Goal: Information Seeking & Learning: Learn about a topic

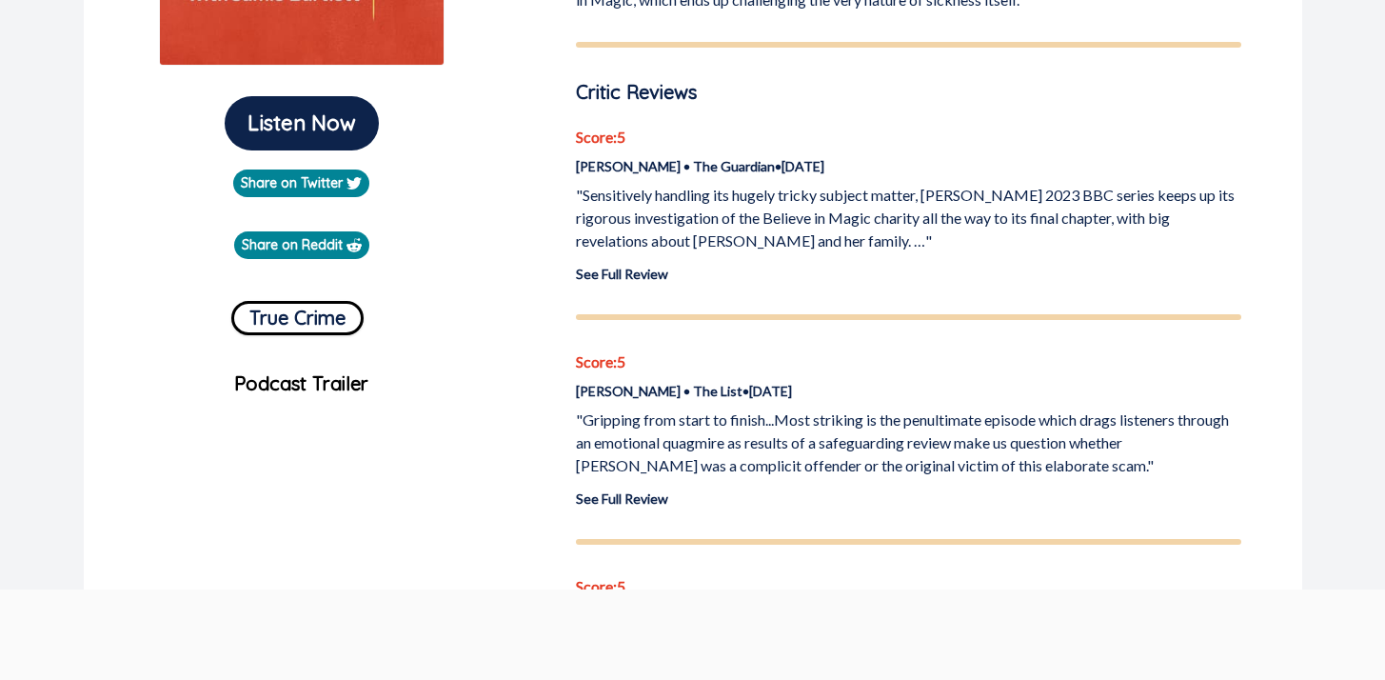
scroll to position [461, 0]
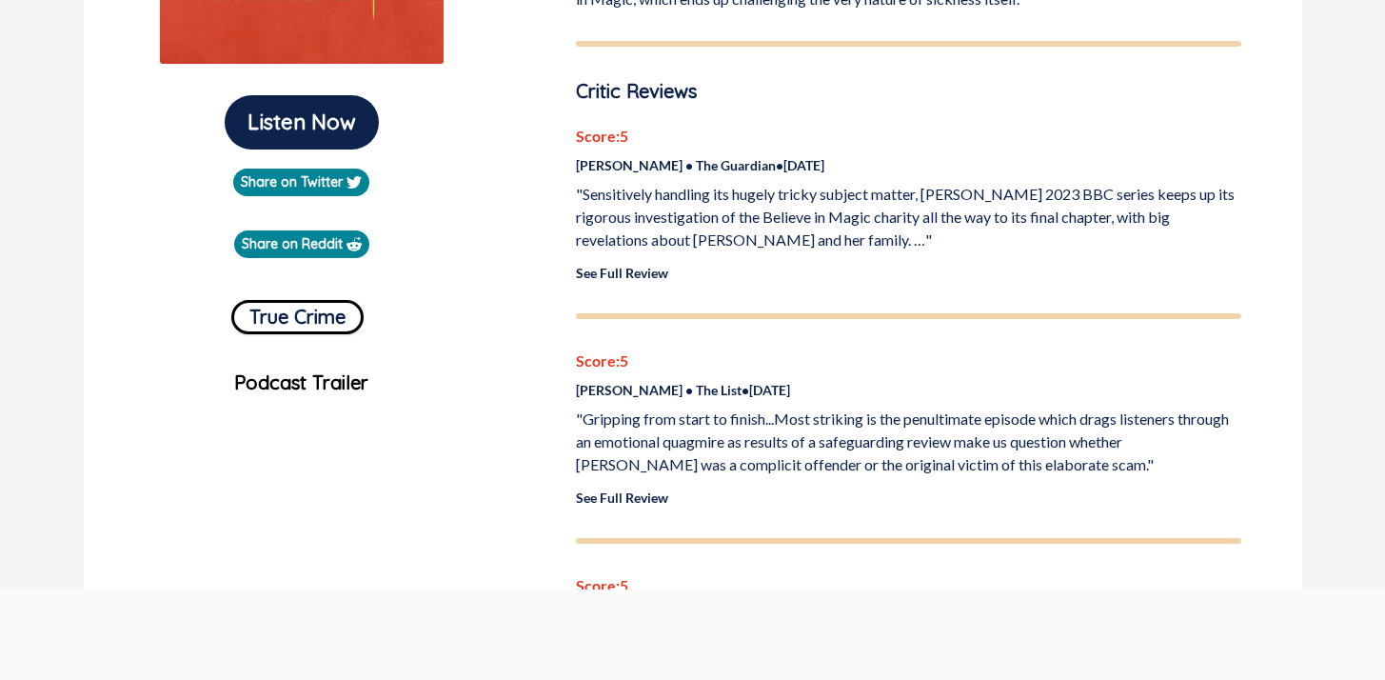
click at [621, 271] on link "See Full Review" at bounding box center [622, 273] width 92 height 16
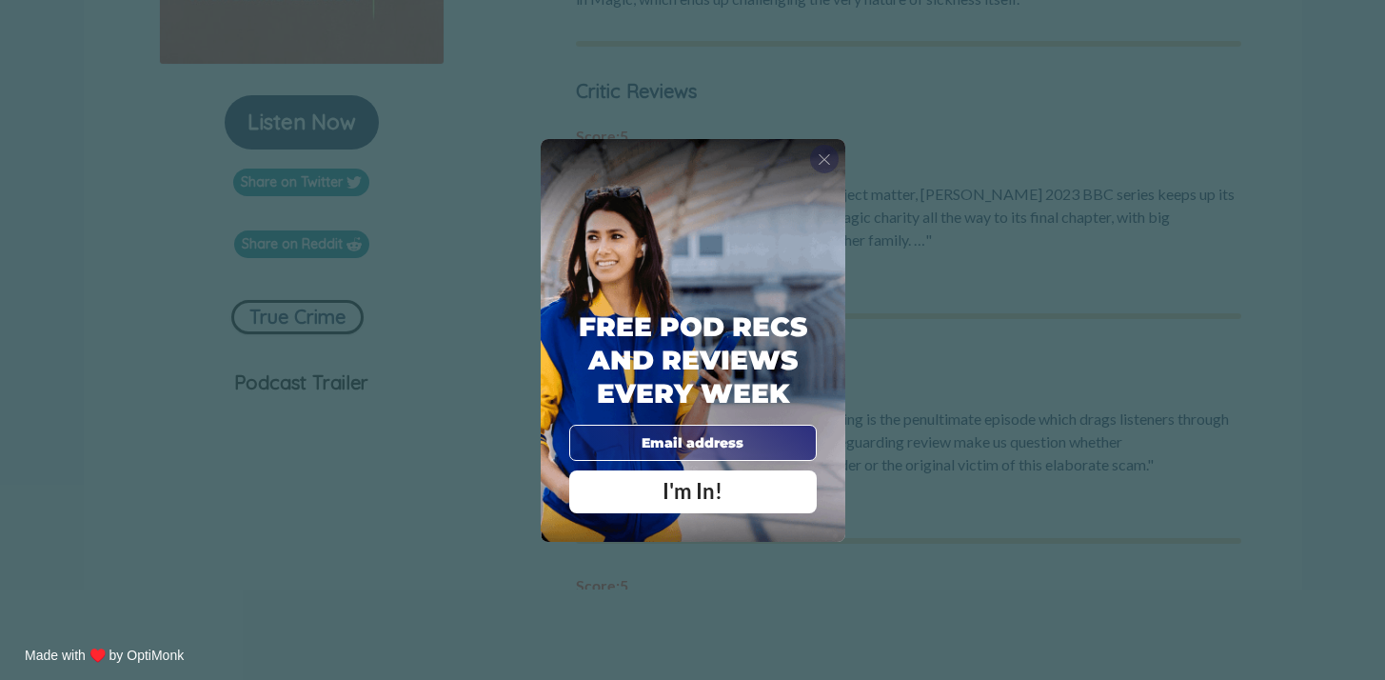
click at [830, 160] on span "X" at bounding box center [824, 158] width 13 height 19
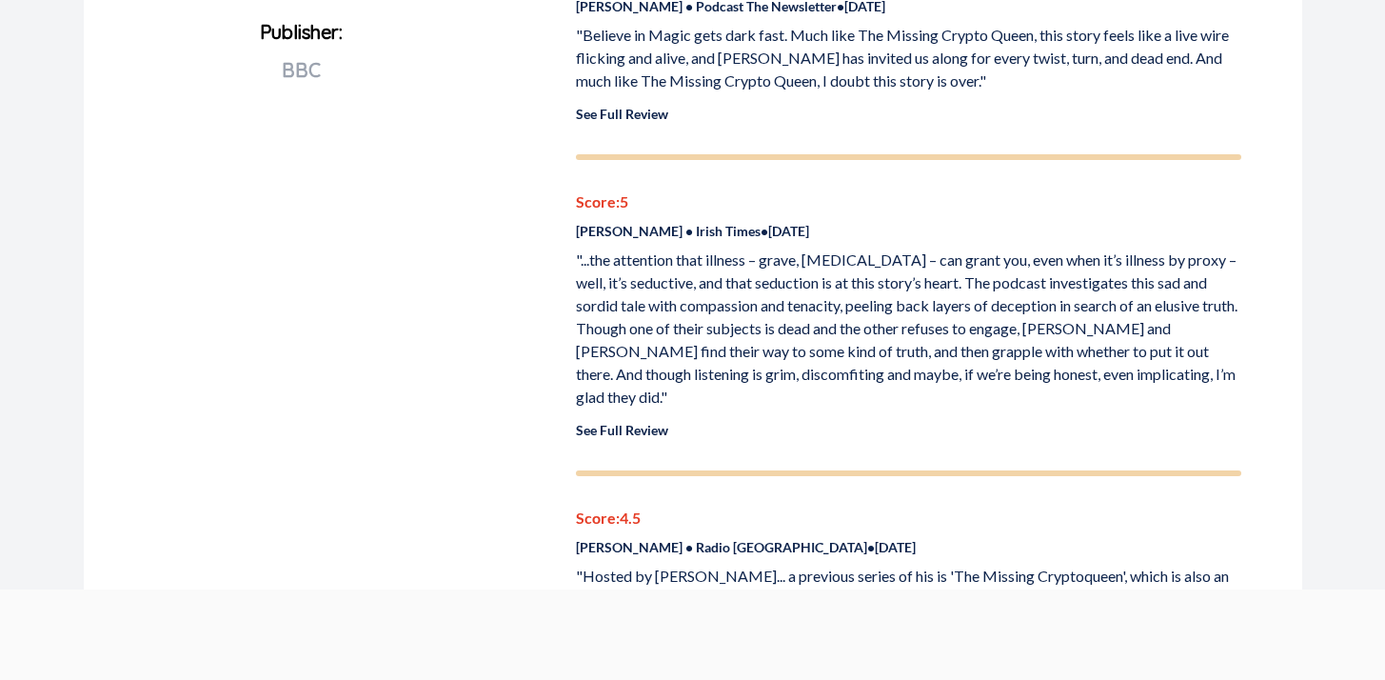
scroll to position [1074, 0]
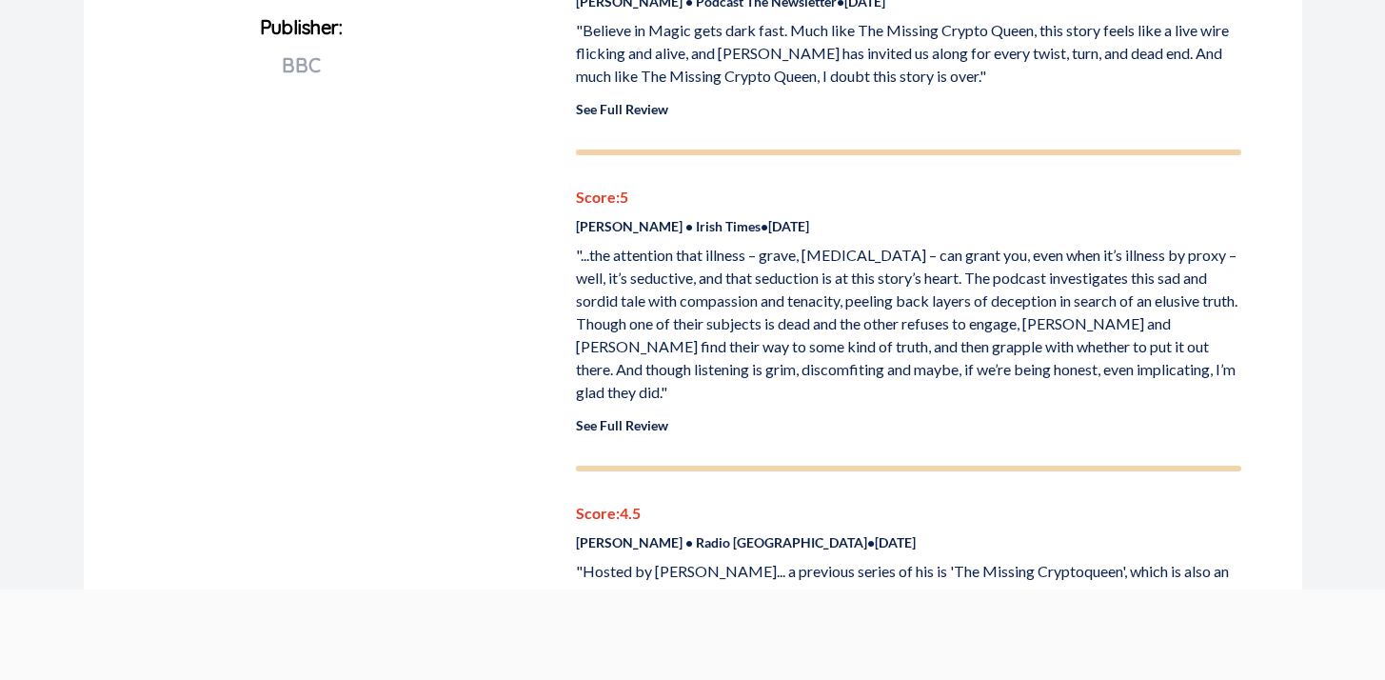
click at [633, 417] on link "See Full Review" at bounding box center [622, 425] width 92 height 16
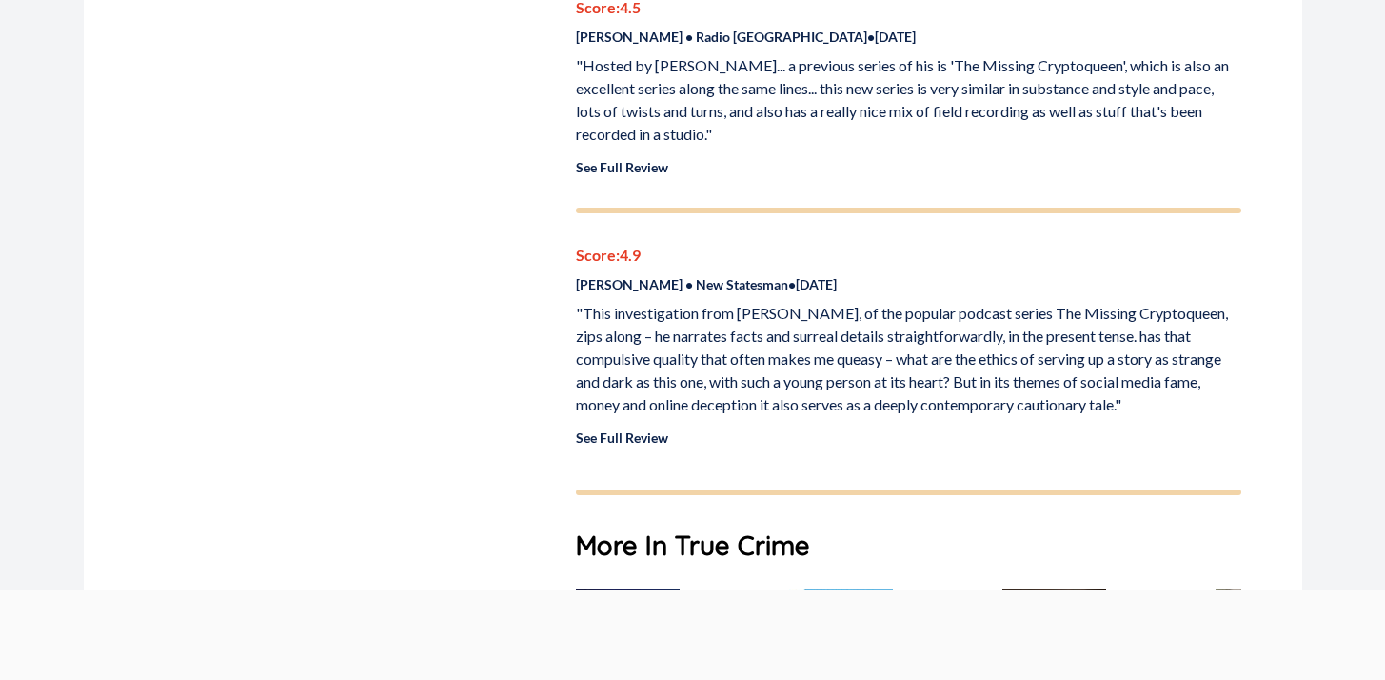
scroll to position [1588, 0]
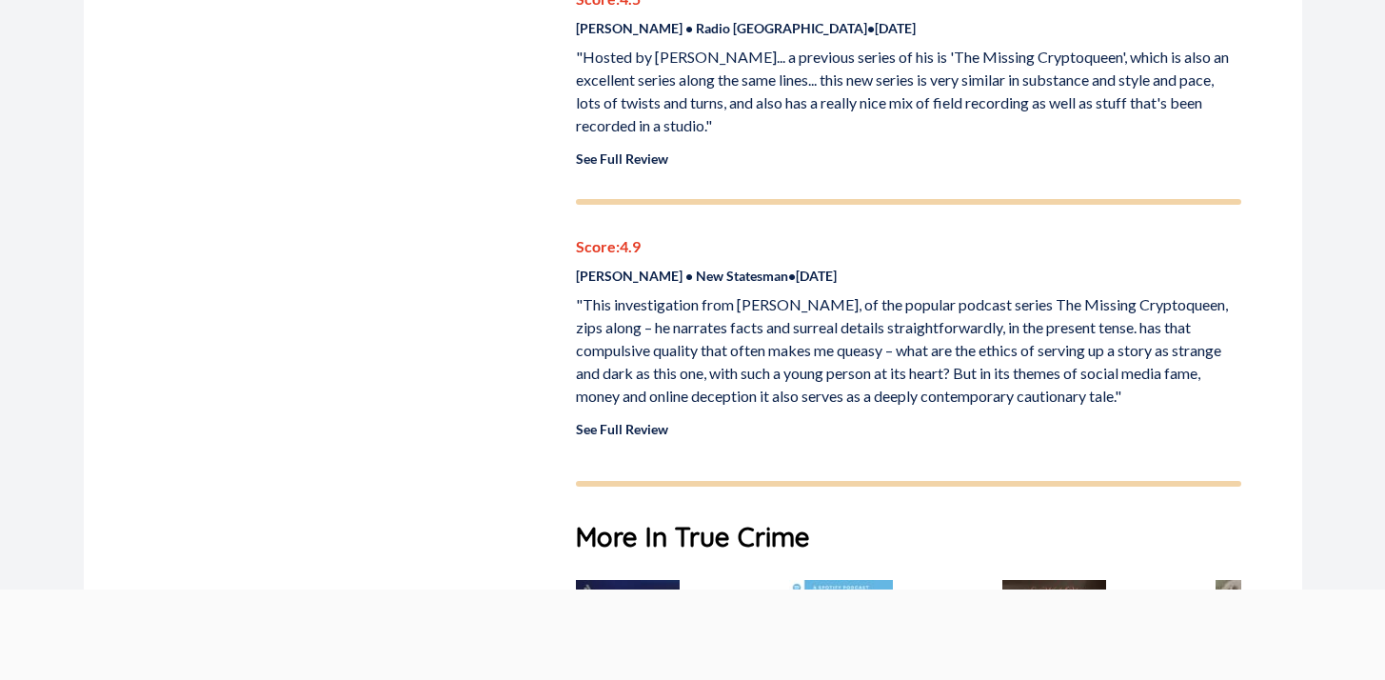
click at [634, 419] on p "See Full Review" at bounding box center [909, 429] width 666 height 20
click at [644, 421] on link "See Full Review" at bounding box center [622, 429] width 92 height 16
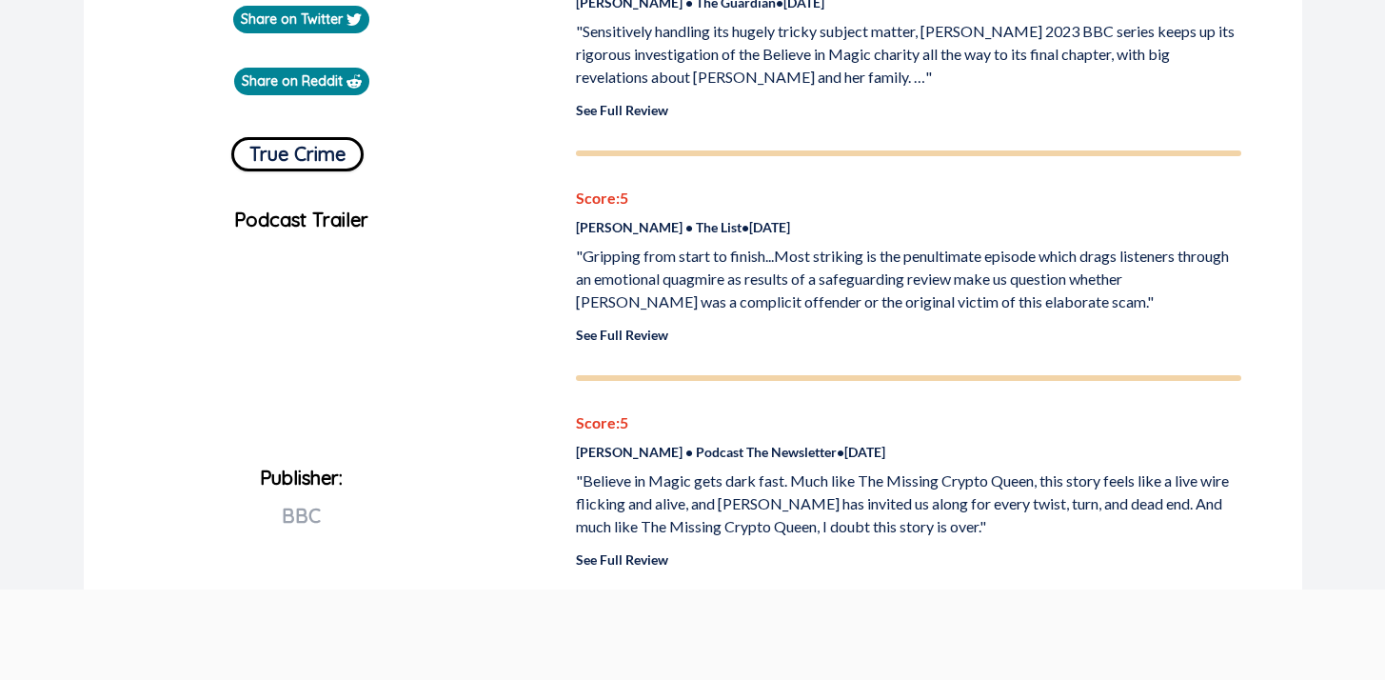
scroll to position [461, 0]
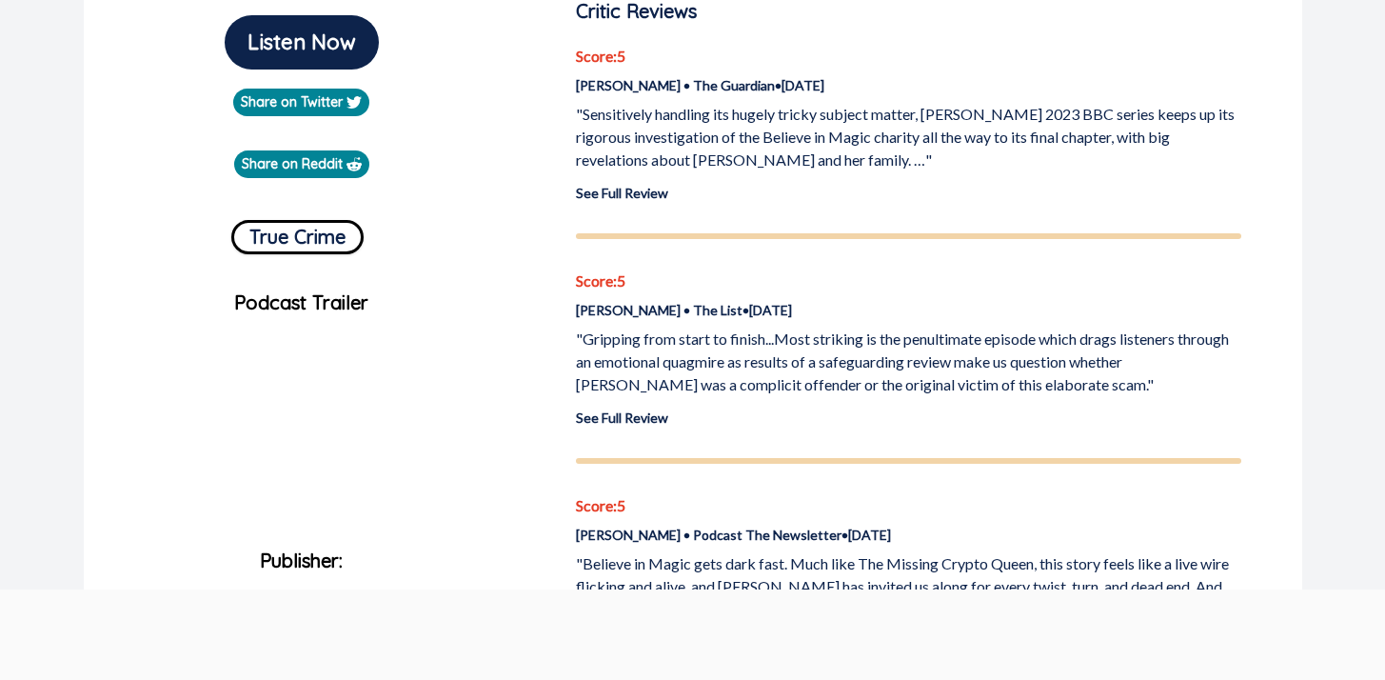
scroll to position [539, 0]
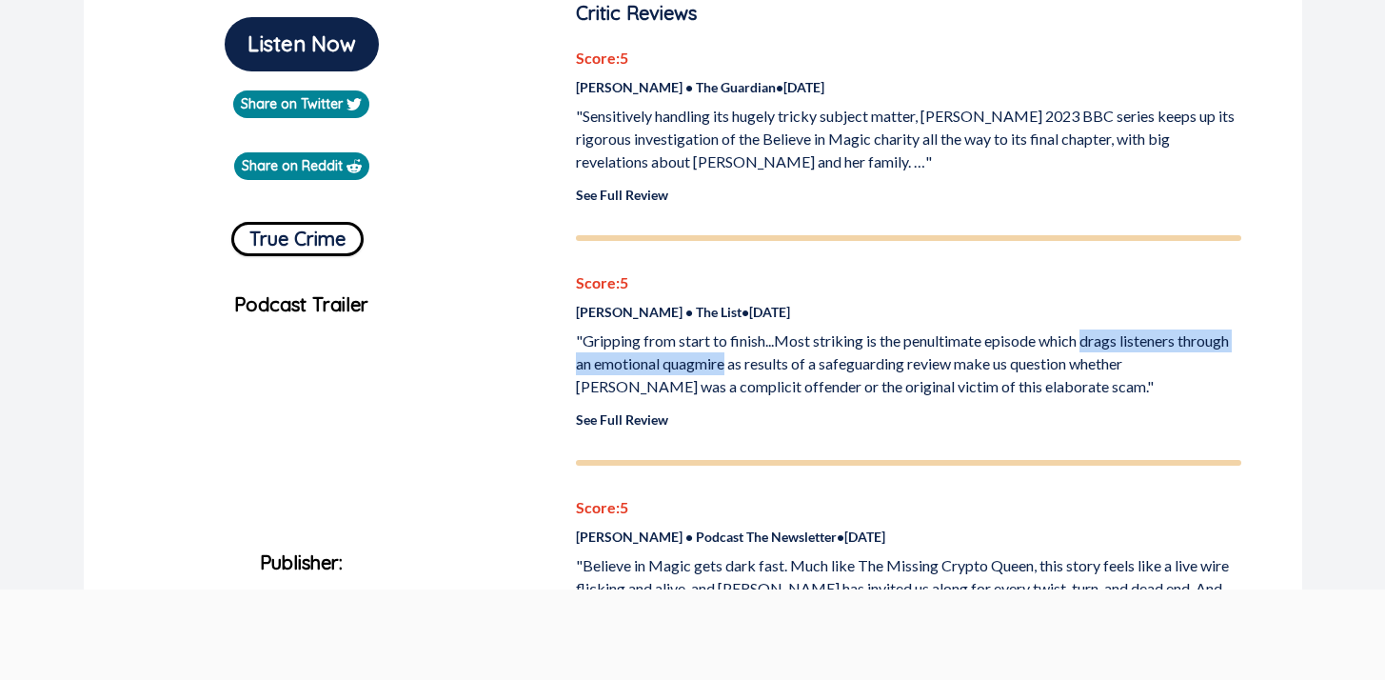
drag, startPoint x: 1088, startPoint y: 339, endPoint x: 729, endPoint y: 364, distance: 359.8
click at [729, 364] on p ""Gripping from start to finish...Most striking is the penultimate episode which…" at bounding box center [909, 363] width 666 height 69
copy p "drags listeners through an emotional quagmire"
click at [632, 417] on link "See Full Review" at bounding box center [622, 419] width 92 height 16
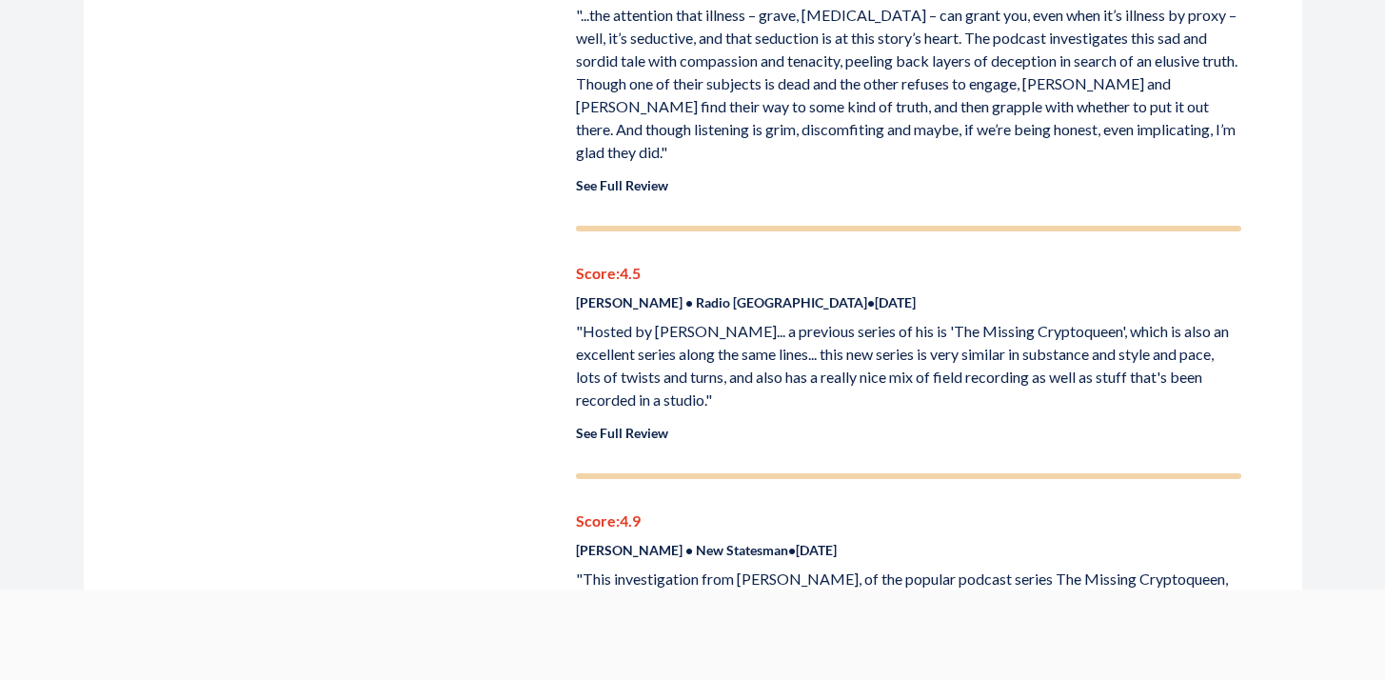
scroll to position [1315, 0]
click at [609, 424] on link "See Full Review" at bounding box center [622, 432] width 92 height 16
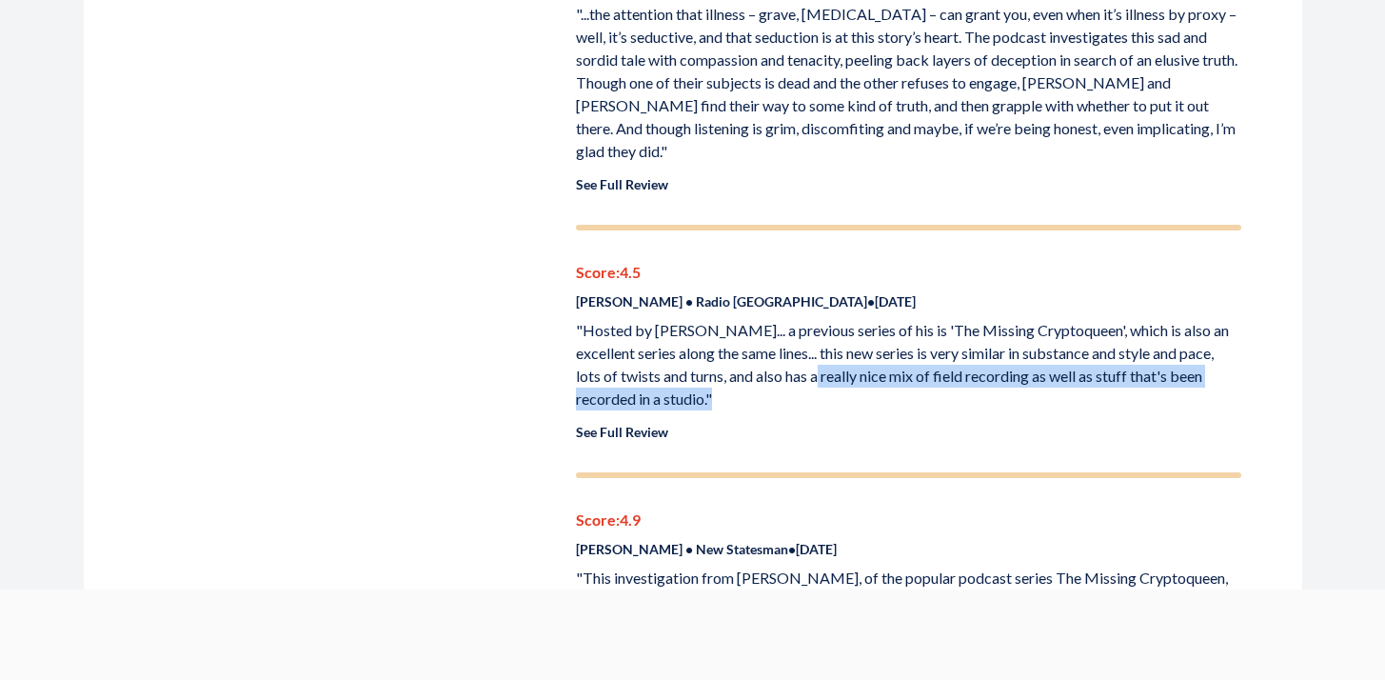
drag, startPoint x: 816, startPoint y: 354, endPoint x: 709, endPoint y: 382, distance: 110.2
click at [709, 382] on p ""Hosted by [PERSON_NAME]... a previous series of his is 'The Missing Cryptoquee…" at bounding box center [909, 364] width 666 height 91
copy p "a really nice mix of field recording as well as stuff that's been recorded in a…"
